Goal: Transaction & Acquisition: Register for event/course

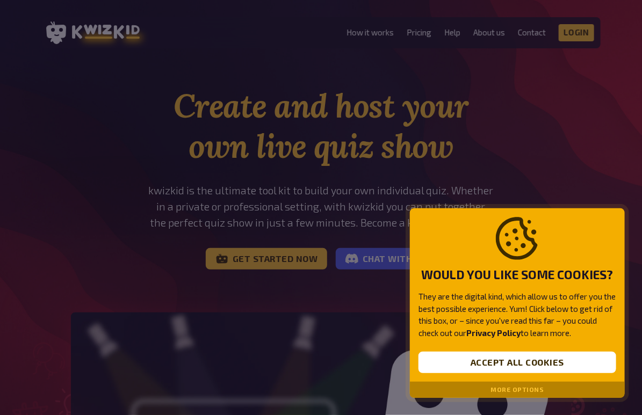
click at [498, 391] on button "More options" at bounding box center [517, 390] width 53 height 8
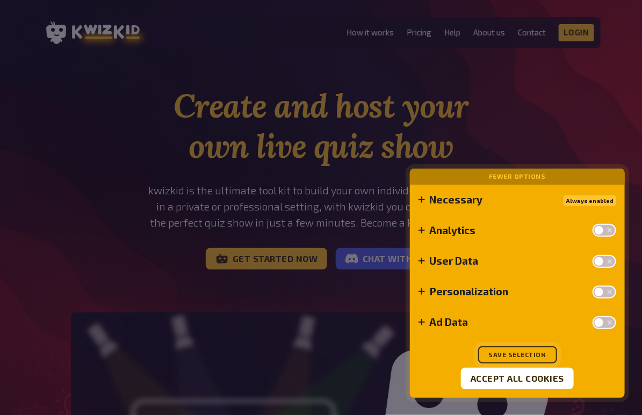
click at [511, 354] on button "Save selection" at bounding box center [517, 355] width 79 height 17
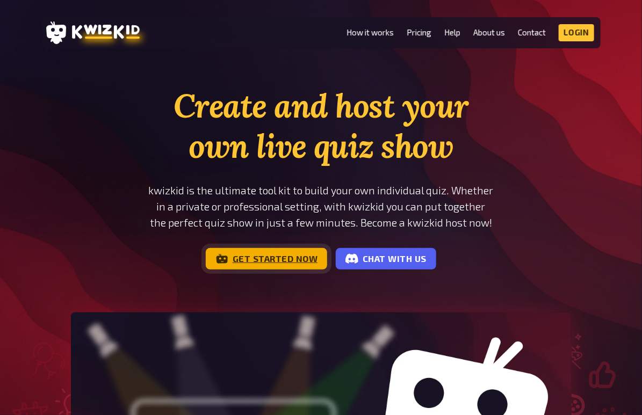
click at [270, 260] on link "Get started now" at bounding box center [267, 258] width 122 height 21
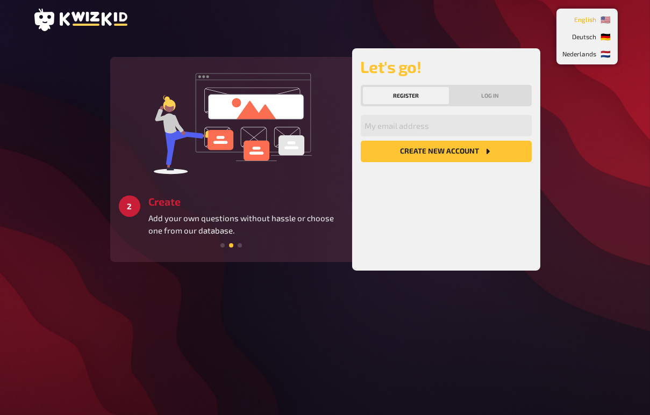
click at [613, 26] on li "🇺🇸 English" at bounding box center [586, 19] width 57 height 17
